Goal: Task Accomplishment & Management: Manage account settings

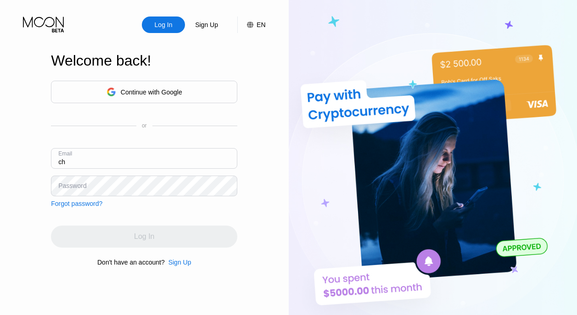
type input "c"
paste input "[EMAIL_ADDRESS][DOMAIN_NAME]"
type input "[EMAIL_ADDRESS][DOMAIN_NAME]"
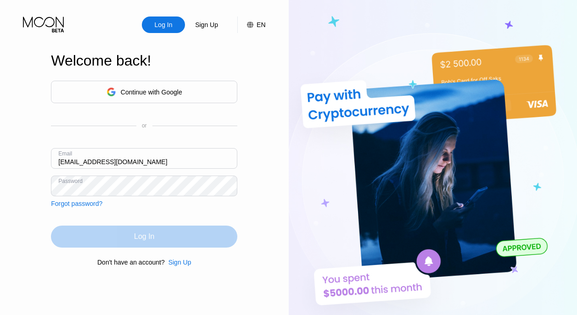
click at [138, 242] on div "Log In" at bounding box center [144, 237] width 186 height 22
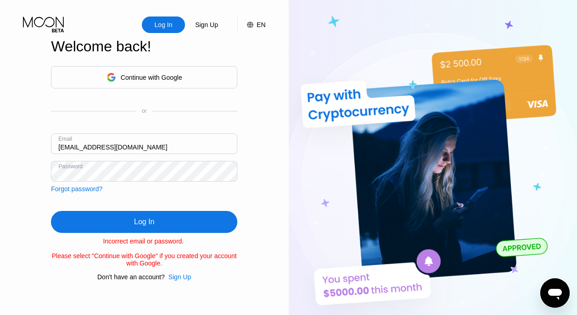
click at [130, 224] on div "Log In" at bounding box center [144, 222] width 186 height 22
click at [141, 219] on div "Log In" at bounding box center [144, 222] width 20 height 9
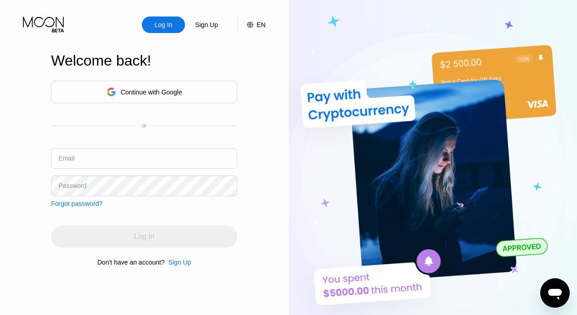
click at [129, 159] on input "text" at bounding box center [144, 158] width 186 height 21
paste input "[EMAIL_ADDRESS][DOMAIN_NAME]"
type input "[EMAIL_ADDRESS][DOMAIN_NAME]"
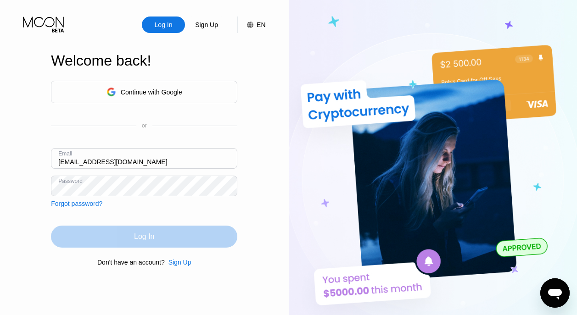
click at [135, 239] on div "Log In" at bounding box center [144, 236] width 20 height 9
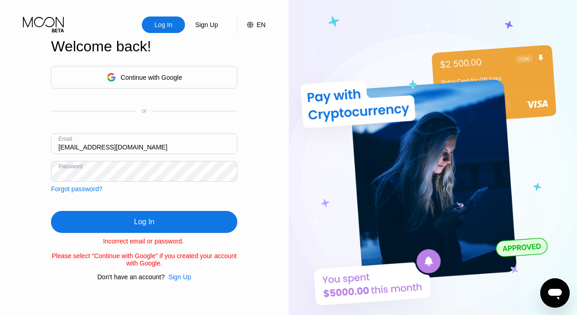
click at [130, 222] on div "Log In" at bounding box center [144, 222] width 186 height 22
click at [130, 224] on div "Log In" at bounding box center [144, 222] width 186 height 22
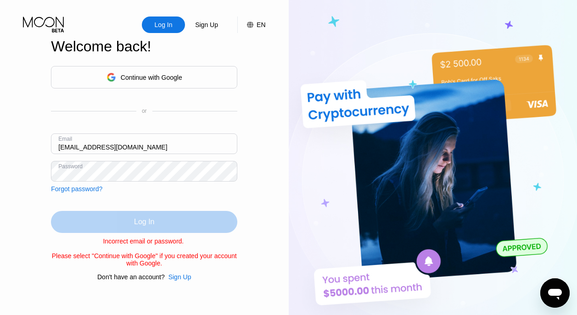
click at [148, 221] on div "Log In" at bounding box center [144, 222] width 20 height 9
